Goal: Feedback & Contribution: Leave review/rating

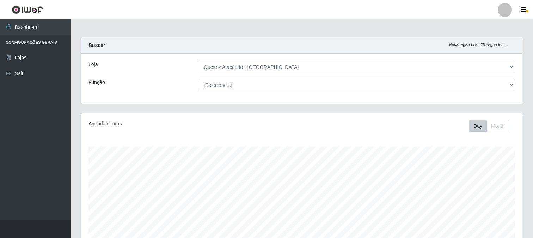
select select "464"
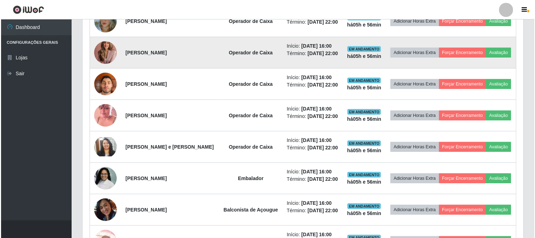
scroll to position [348, 0]
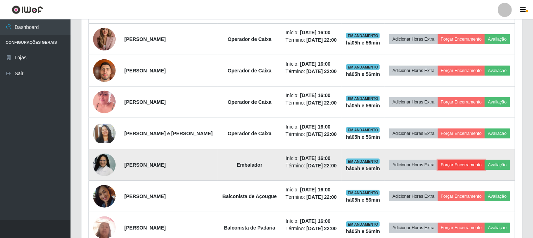
click at [467, 165] on button "Forçar Encerramento" at bounding box center [461, 165] width 47 height 10
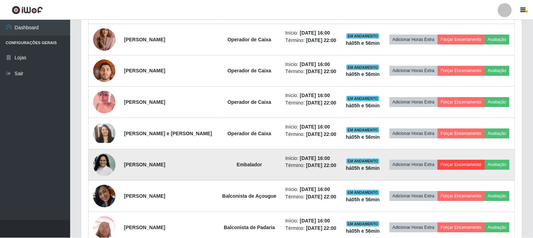
scroll to position [146, 436]
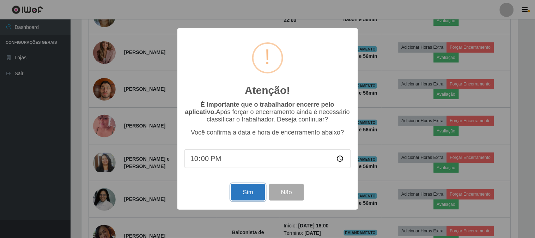
click at [251, 191] on button "Sim" at bounding box center [248, 192] width 34 height 17
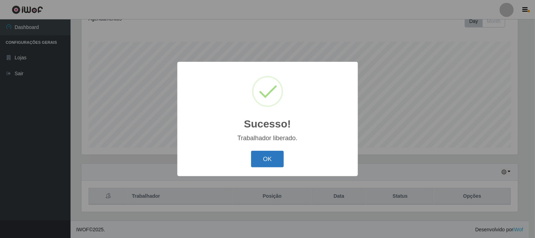
drag, startPoint x: 274, startPoint y: 145, endPoint x: 274, endPoint y: 152, distance: 7.1
click at [274, 149] on div "Sucesso! × Trabalhador liberado. OK Cancel" at bounding box center [267, 119] width 181 height 114
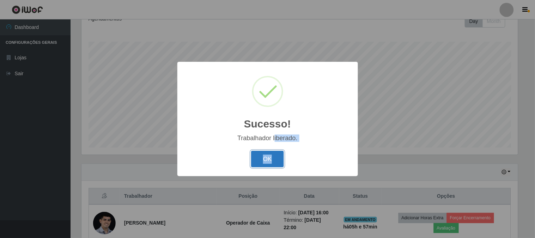
click at [274, 153] on button "OK" at bounding box center [267, 159] width 33 height 17
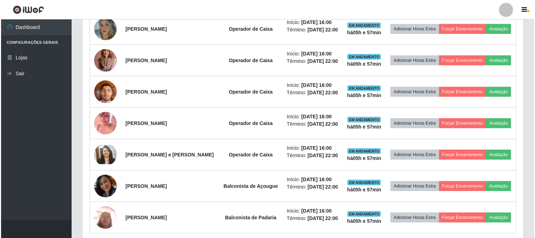
scroll to position [340, 0]
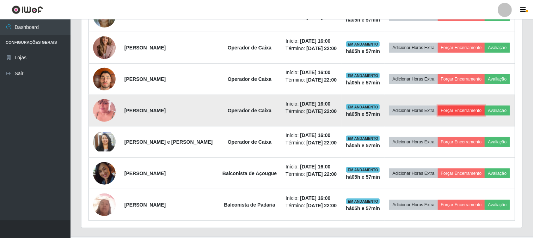
click at [466, 109] on button "Forçar Encerramento" at bounding box center [461, 110] width 47 height 10
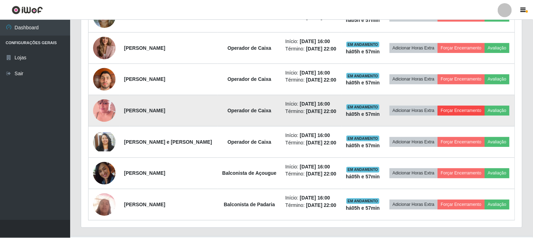
scroll to position [146, 436]
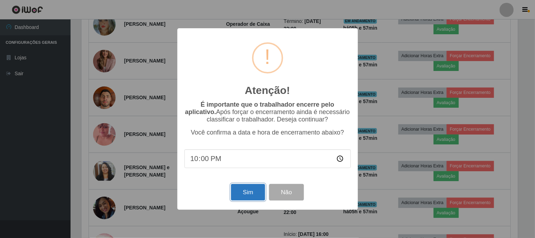
click at [255, 194] on button "Sim" at bounding box center [248, 192] width 34 height 17
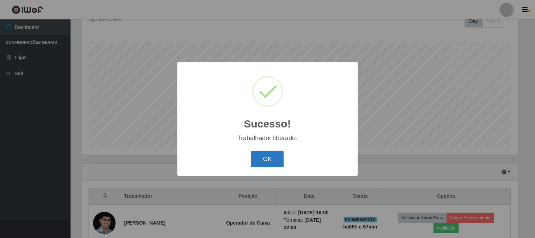
click at [267, 160] on button "OK" at bounding box center [267, 159] width 33 height 17
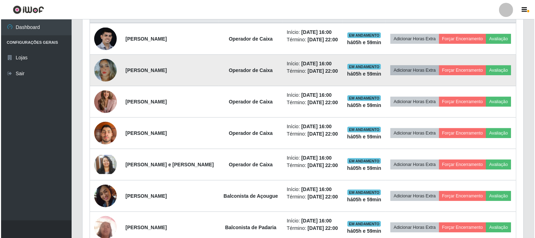
scroll to position [325, 0]
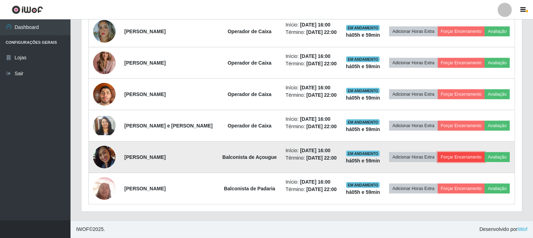
click at [453, 157] on button "Forçar Encerramento" at bounding box center [461, 157] width 47 height 10
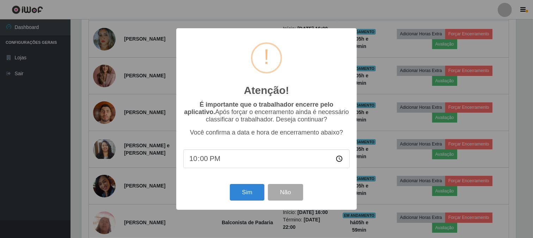
scroll to position [146, 436]
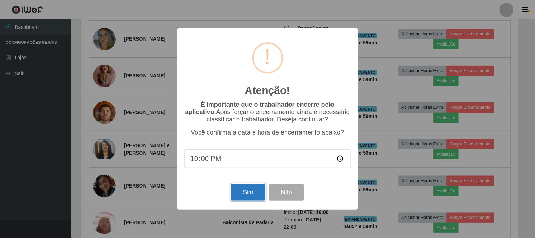
click at [248, 189] on button "Sim" at bounding box center [248, 192] width 34 height 17
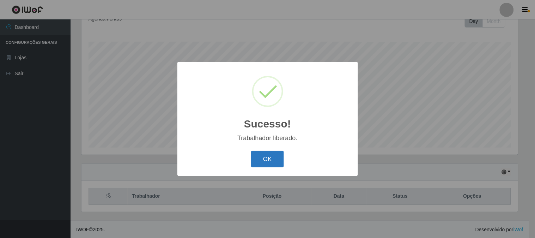
click at [262, 158] on button "OK" at bounding box center [267, 159] width 33 height 17
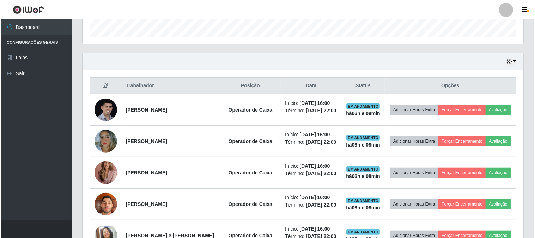
scroll to position [293, 0]
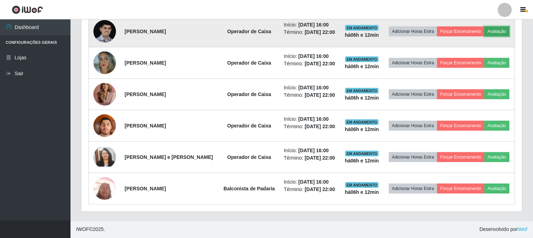
click at [492, 26] on button "Avaliação" at bounding box center [496, 31] width 25 height 10
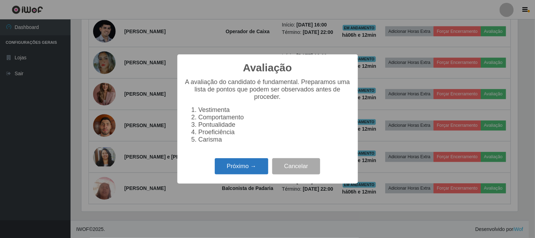
click at [228, 167] on button "Próximo →" at bounding box center [242, 166] width 54 height 17
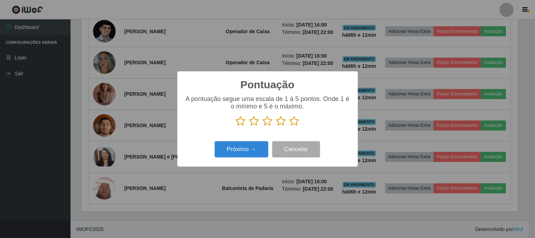
click at [291, 119] on icon at bounding box center [294, 121] width 10 height 11
click at [289, 126] on input "radio" at bounding box center [289, 126] width 0 height 0
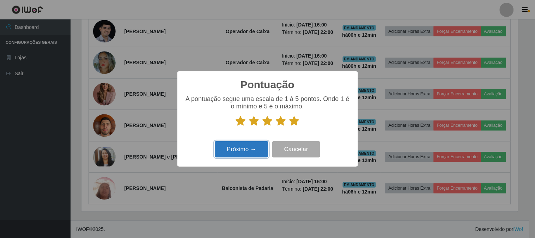
click at [226, 146] on button "Próximo →" at bounding box center [242, 149] width 54 height 17
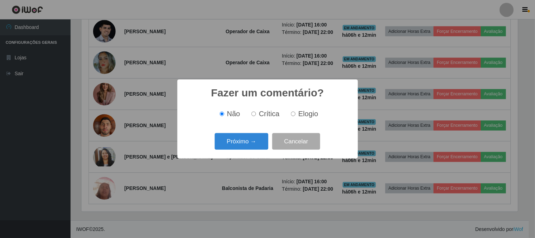
click at [231, 139] on button "Próximo →" at bounding box center [242, 141] width 54 height 17
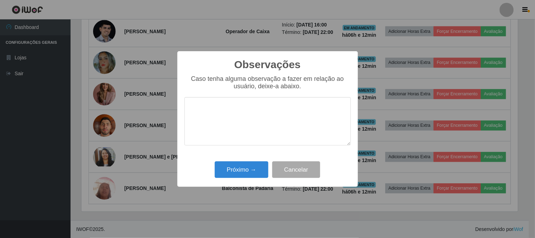
click at [233, 160] on div "Próximo → Cancelar" at bounding box center [267, 169] width 166 height 20
click at [234, 166] on button "Próximo →" at bounding box center [242, 169] width 54 height 17
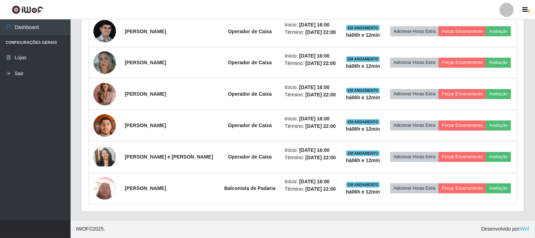
scroll to position [146, 441]
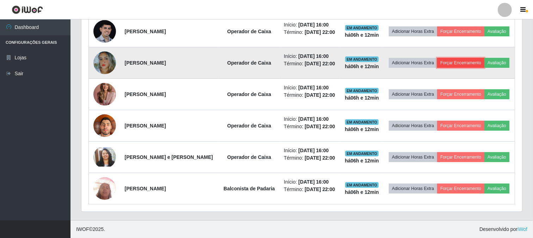
click at [473, 62] on button "Forçar Encerramento" at bounding box center [460, 63] width 47 height 10
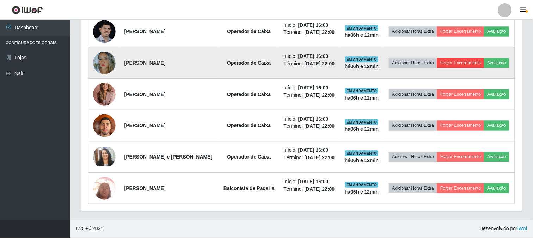
scroll to position [146, 436]
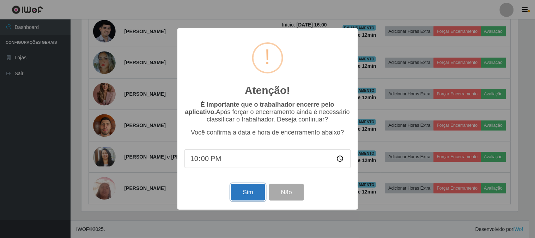
click at [236, 191] on button "Sim" at bounding box center [248, 192] width 34 height 17
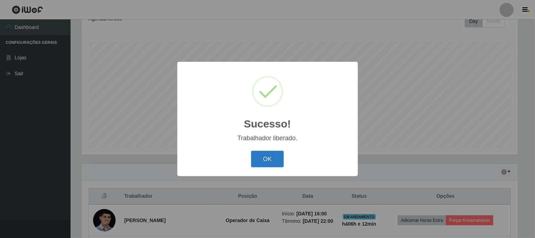
click at [258, 166] on button "OK" at bounding box center [267, 159] width 33 height 17
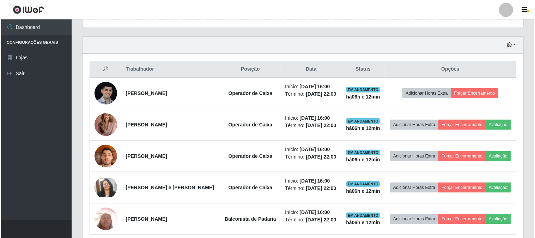
scroll to position [262, 0]
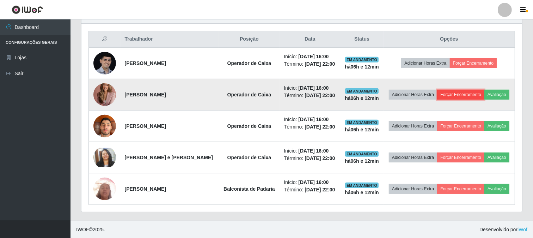
click at [464, 96] on button "Forçar Encerramento" at bounding box center [460, 95] width 47 height 10
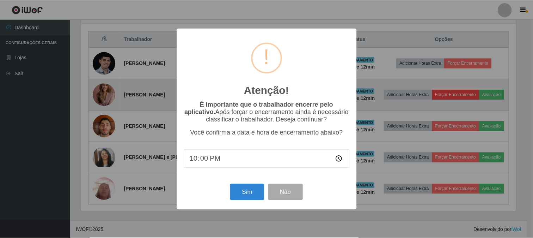
scroll to position [146, 436]
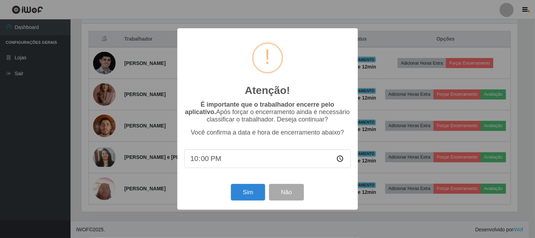
click at [365, 124] on div "Atenção! × É importante que o trabalhador encerre pelo aplicativo. Após forçar …" at bounding box center [267, 119] width 535 height 238
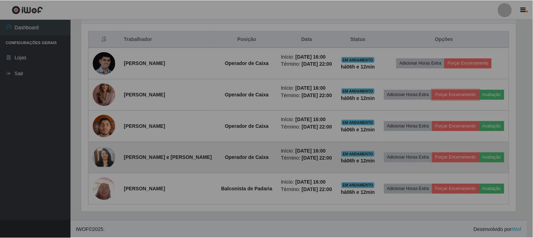
scroll to position [146, 441]
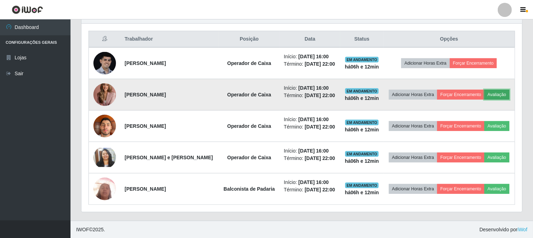
click at [502, 92] on button "Avaliação" at bounding box center [496, 95] width 25 height 10
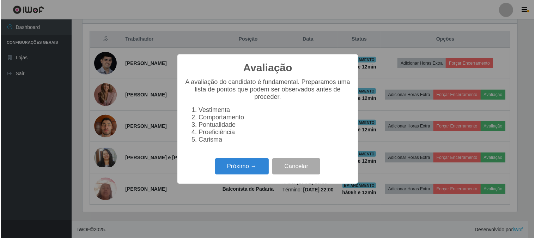
scroll to position [146, 436]
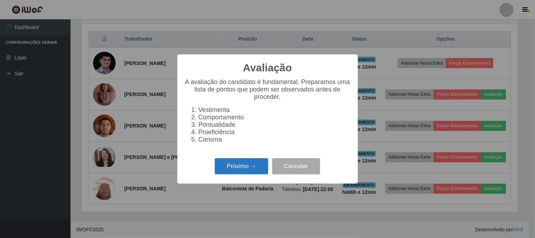
click at [249, 167] on button "Próximo →" at bounding box center [242, 166] width 54 height 17
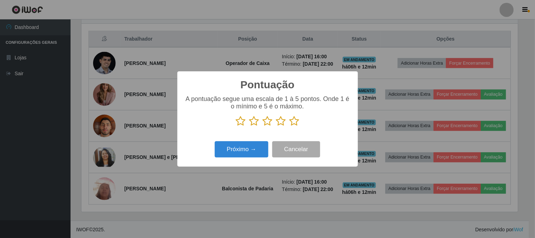
click at [298, 122] on icon at bounding box center [294, 121] width 10 height 11
click at [289, 126] on input "radio" at bounding box center [289, 126] width 0 height 0
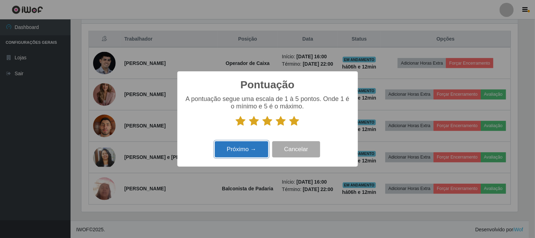
click at [263, 146] on button "Próximo →" at bounding box center [242, 149] width 54 height 17
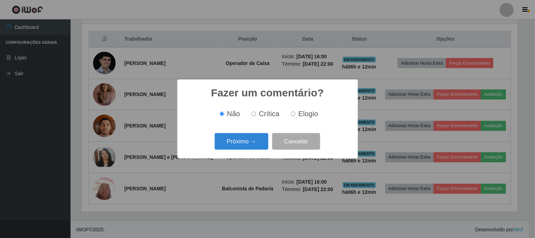
click at [263, 146] on button "Próximo →" at bounding box center [242, 141] width 54 height 17
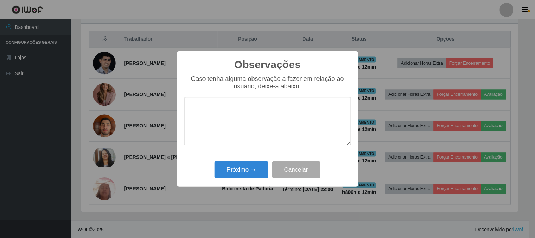
click at [252, 160] on div "Próximo → Cancelar" at bounding box center [267, 169] width 166 height 20
drag, startPoint x: 252, startPoint y: 160, endPoint x: 249, endPoint y: 171, distance: 11.5
click at [252, 164] on div "Próximo → Cancelar" at bounding box center [267, 169] width 166 height 20
click at [249, 171] on button "Próximo →" at bounding box center [242, 169] width 54 height 17
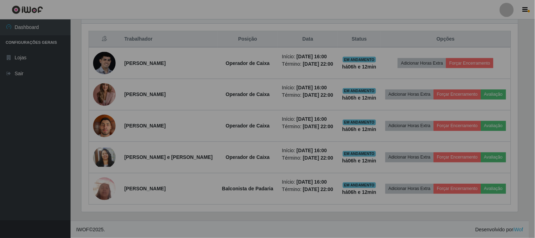
scroll to position [146, 441]
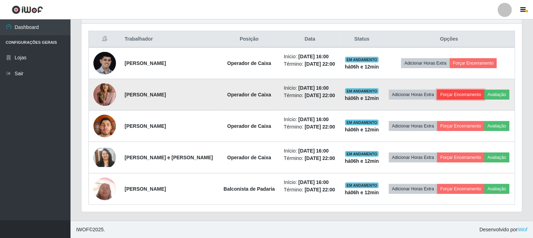
click at [462, 94] on button "Forçar Encerramento" at bounding box center [460, 95] width 47 height 10
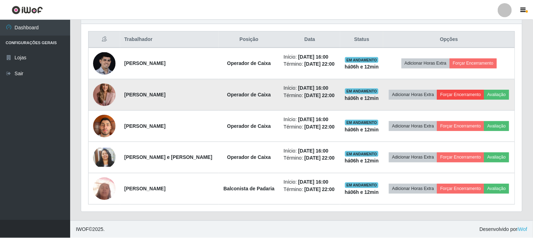
scroll to position [146, 436]
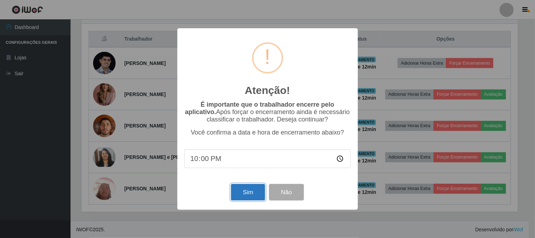
click at [251, 189] on button "Sim" at bounding box center [248, 192] width 34 height 17
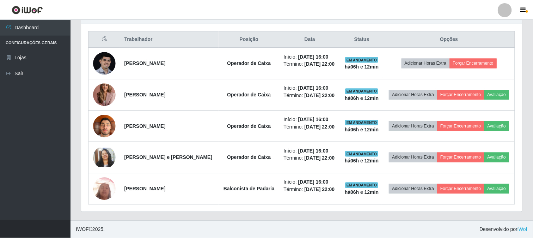
scroll to position [0, 0]
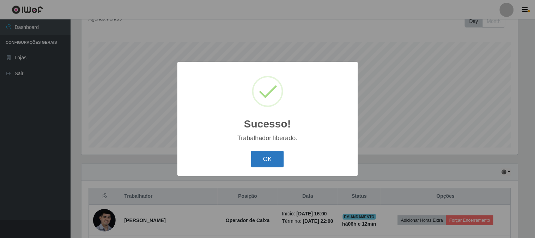
click at [269, 163] on button "OK" at bounding box center [267, 159] width 33 height 17
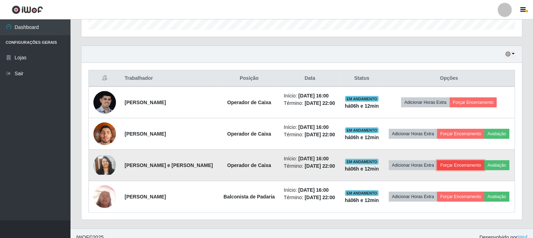
click at [481, 163] on button "Forçar Encerramento" at bounding box center [460, 165] width 47 height 10
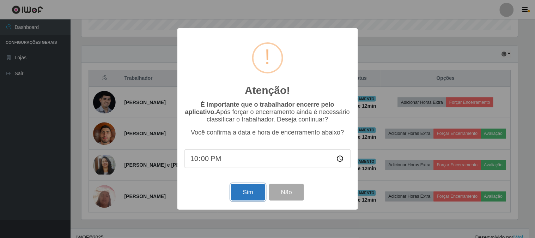
click at [247, 191] on button "Sim" at bounding box center [248, 192] width 34 height 17
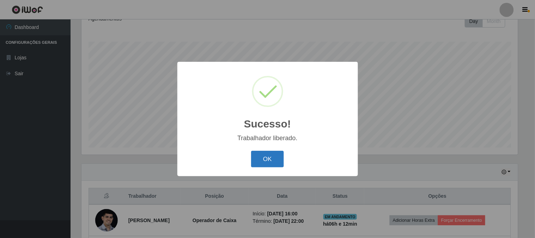
click at [260, 164] on button "OK" at bounding box center [267, 159] width 33 height 17
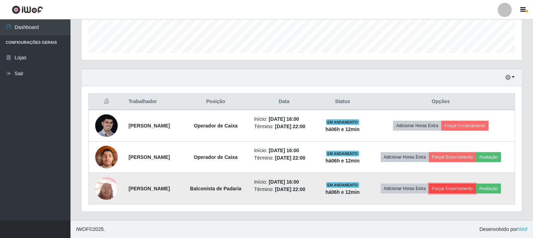
click at [448, 188] on button "Forçar Encerramento" at bounding box center [452, 188] width 47 height 10
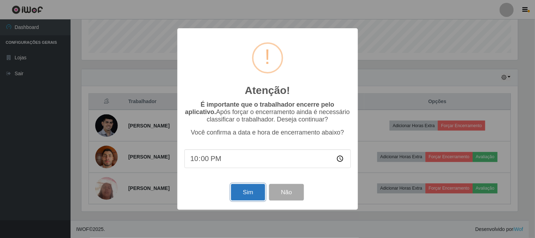
click at [253, 195] on button "Sim" at bounding box center [248, 192] width 34 height 17
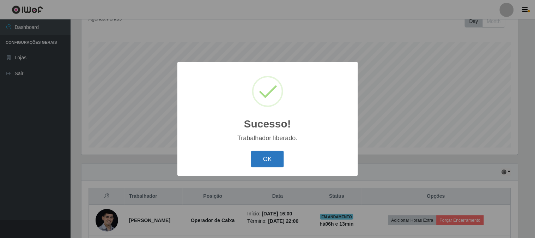
click at [265, 159] on button "OK" at bounding box center [267, 159] width 33 height 17
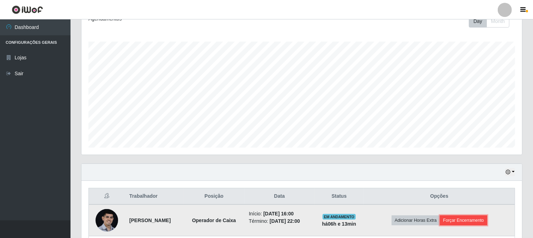
click at [487, 220] on button "Forçar Encerramento" at bounding box center [463, 220] width 47 height 10
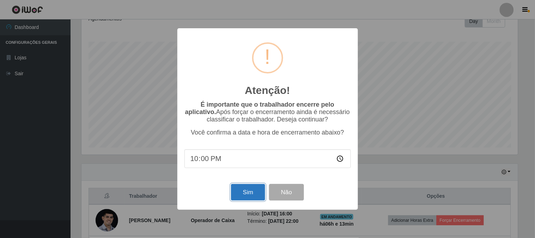
click at [256, 188] on button "Sim" at bounding box center [248, 192] width 34 height 17
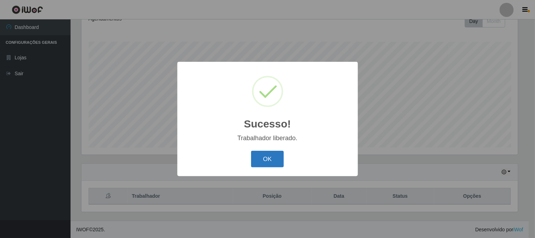
click at [262, 156] on button "OK" at bounding box center [267, 159] width 33 height 17
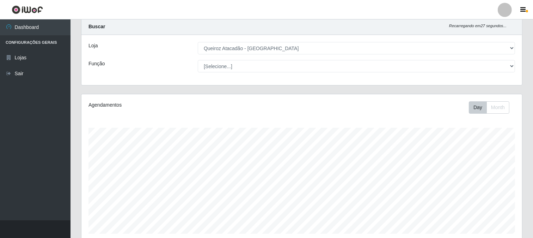
click at [67, 234] on button "button" at bounding box center [35, 229] width 71 height 18
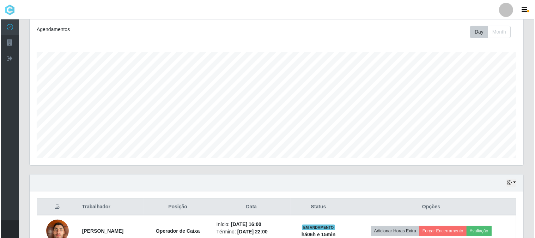
scroll to position [136, 0]
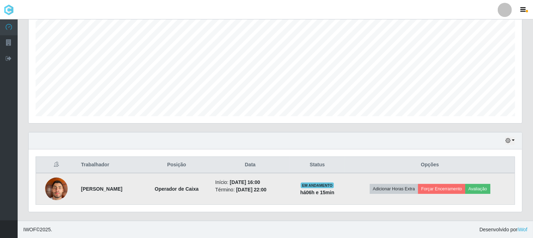
click at [77, 187] on td "[PERSON_NAME]" at bounding box center [110, 189] width 66 height 32
drag, startPoint x: 75, startPoint y: 187, endPoint x: 141, endPoint y: 185, distance: 66.0
click at [142, 193] on td "[PERSON_NAME]" at bounding box center [110, 189] width 66 height 32
copy strong "[PERSON_NAME]"
click at [476, 184] on button "Avaliação" at bounding box center [477, 189] width 25 height 10
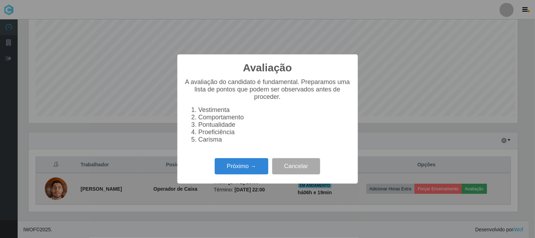
scroll to position [146, 489]
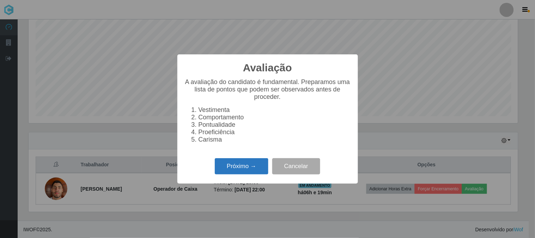
click at [256, 170] on button "Próximo →" at bounding box center [242, 166] width 54 height 17
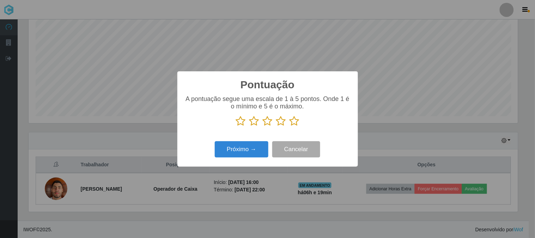
scroll to position [352415, 352072]
click at [299, 122] on icon at bounding box center [294, 121] width 10 height 11
click at [289, 126] on input "radio" at bounding box center [289, 126] width 0 height 0
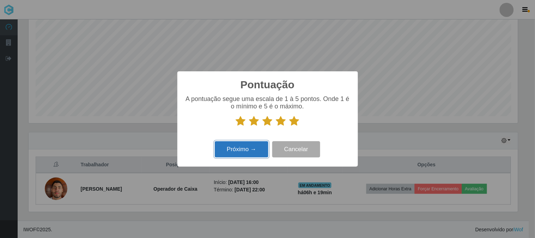
click at [244, 154] on button "Próximo →" at bounding box center [242, 149] width 54 height 17
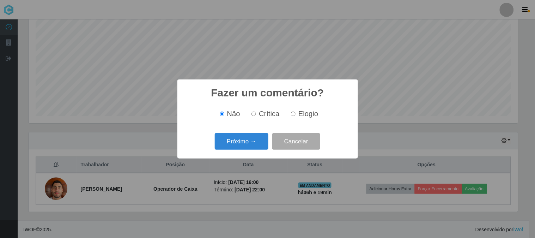
click at [295, 114] on input "Elogio" at bounding box center [293, 113] width 5 height 5
radio input "true"
click at [261, 138] on button "Próximo →" at bounding box center [242, 141] width 54 height 17
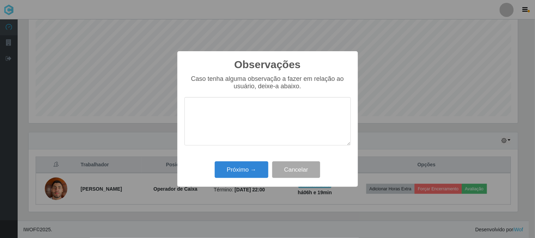
click at [262, 128] on textarea at bounding box center [267, 121] width 166 height 48
drag, startPoint x: 262, startPoint y: 128, endPoint x: 0, endPoint y: 253, distance: 290.6
click at [262, 118] on textarea "PONTUAL E" at bounding box center [267, 121] width 166 height 48
type textarea "PONTUAL E AGIL"
click at [247, 168] on button "Próximo →" at bounding box center [242, 169] width 54 height 17
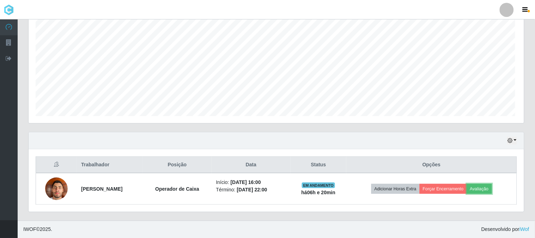
scroll to position [146, 494]
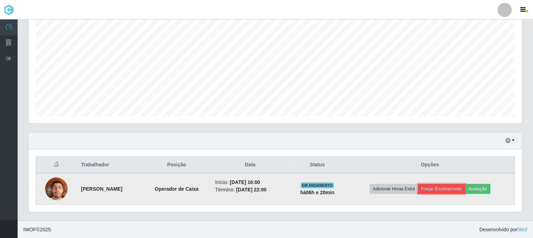
click at [440, 186] on button "Forçar Encerramento" at bounding box center [441, 189] width 47 height 10
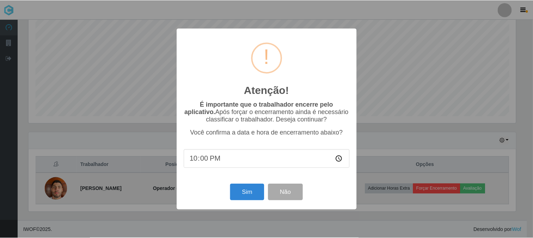
scroll to position [146, 489]
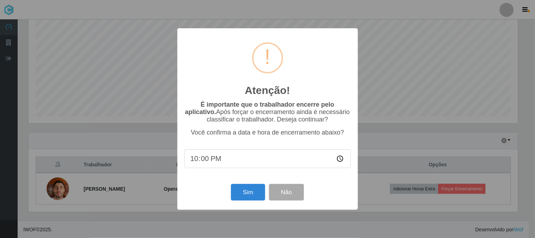
click at [365, 83] on div "Atenção! × É importante que o trabalhador encerre pelo aplicativo. Após forçar …" at bounding box center [267, 119] width 535 height 238
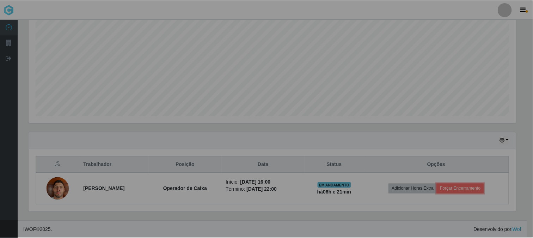
scroll to position [146, 494]
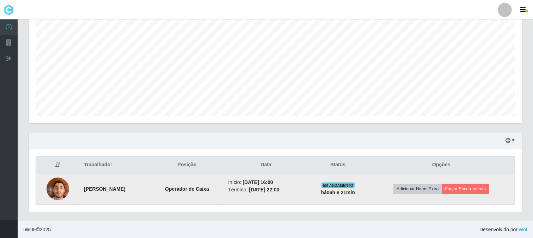
click at [62, 185] on img at bounding box center [58, 188] width 23 height 30
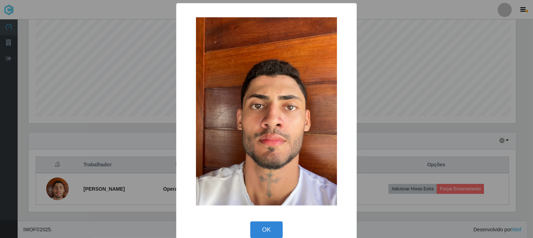
scroll to position [146, 489]
click at [62, 185] on div "× OK Cancel" at bounding box center [267, 119] width 535 height 238
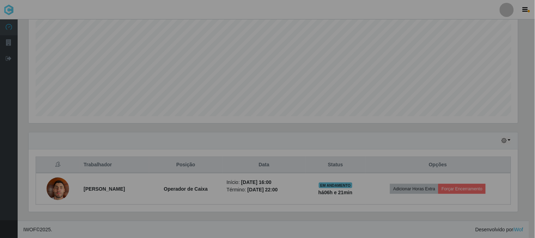
scroll to position [146, 494]
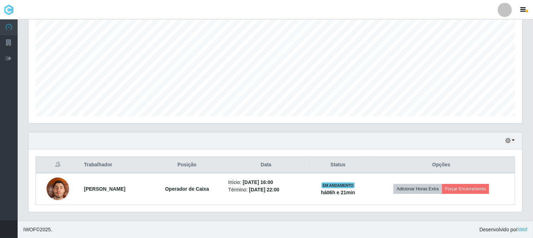
click at [62, 185] on img at bounding box center [58, 188] width 23 height 30
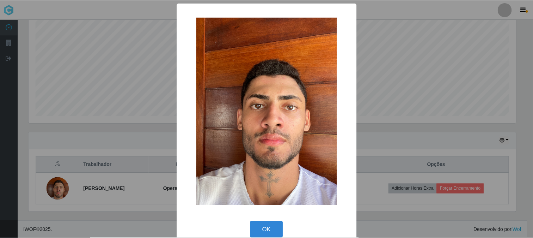
scroll to position [146, 489]
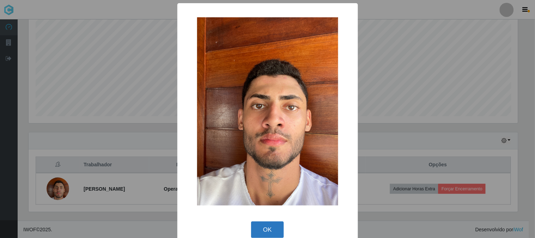
click at [268, 227] on button "OK" at bounding box center [267, 229] width 33 height 17
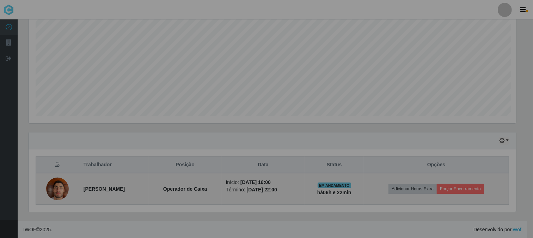
scroll to position [146, 494]
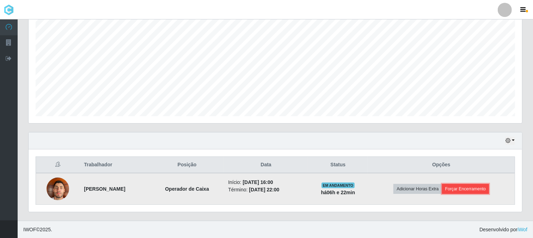
click at [473, 184] on button "Forçar Encerramento" at bounding box center [465, 189] width 47 height 10
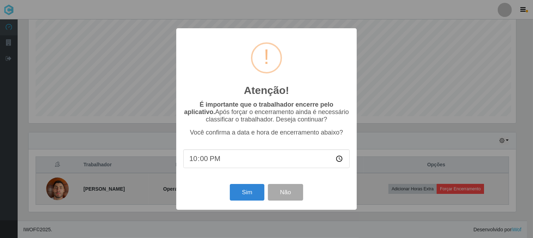
scroll to position [146, 489]
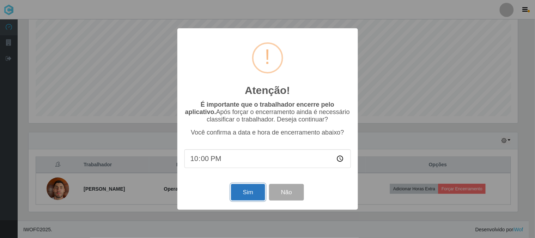
click at [251, 190] on button "Sim" at bounding box center [248, 192] width 34 height 17
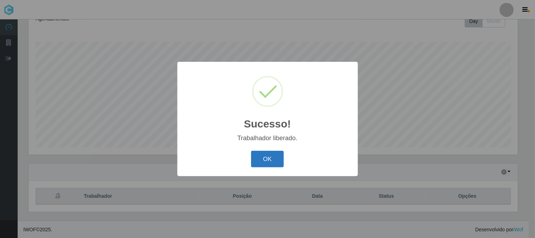
click at [267, 157] on button "OK" at bounding box center [267, 159] width 33 height 17
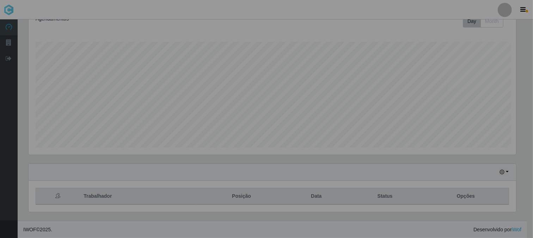
scroll to position [146, 494]
